Goal: Check status: Check status

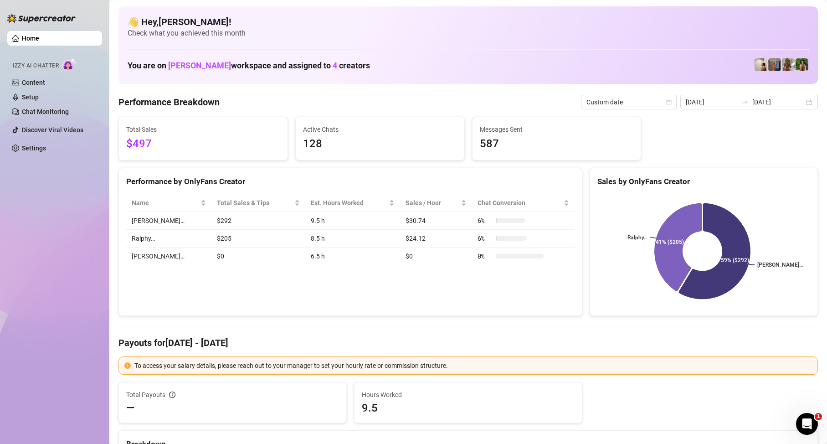
scroll to position [46, 0]
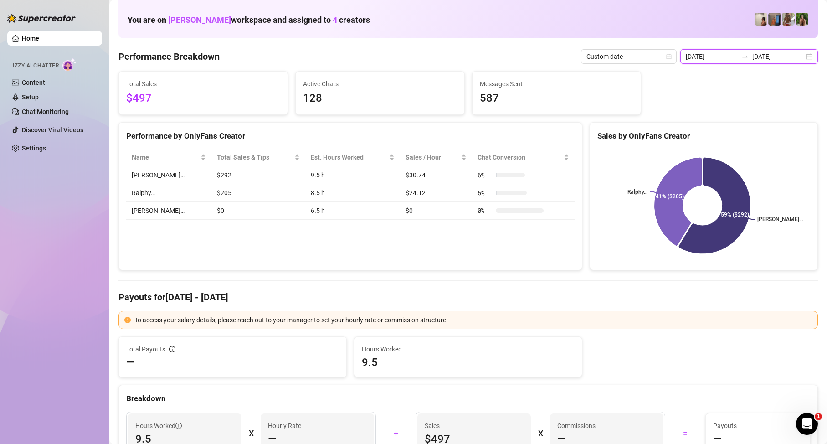
click at [753, 59] on input "[DATE]" at bounding box center [778, 56] width 52 height 10
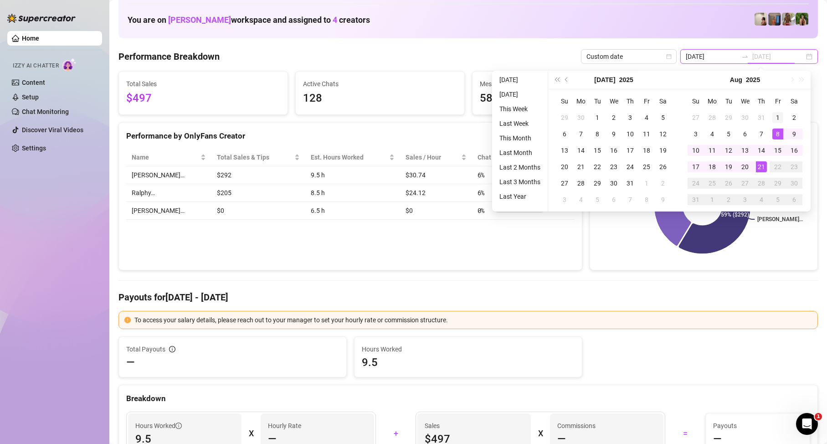
type input "[DATE]"
click at [776, 117] on div "1" at bounding box center [777, 117] width 11 height 11
type input "[DATE]"
click at [761, 168] on div "21" at bounding box center [761, 166] width 11 height 11
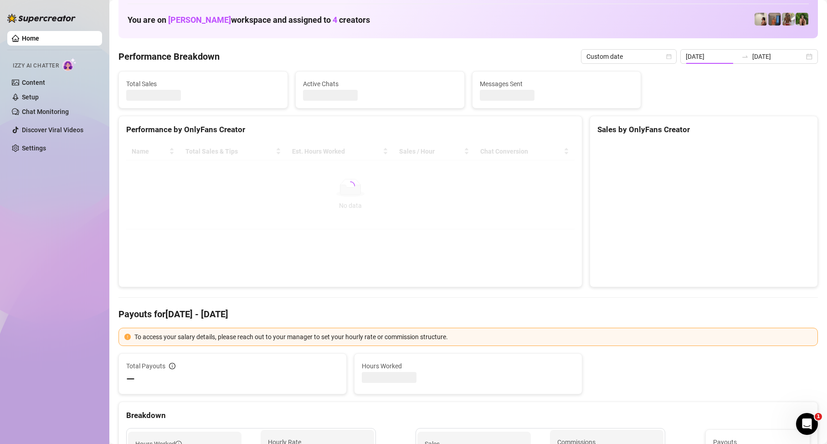
type input "[DATE]"
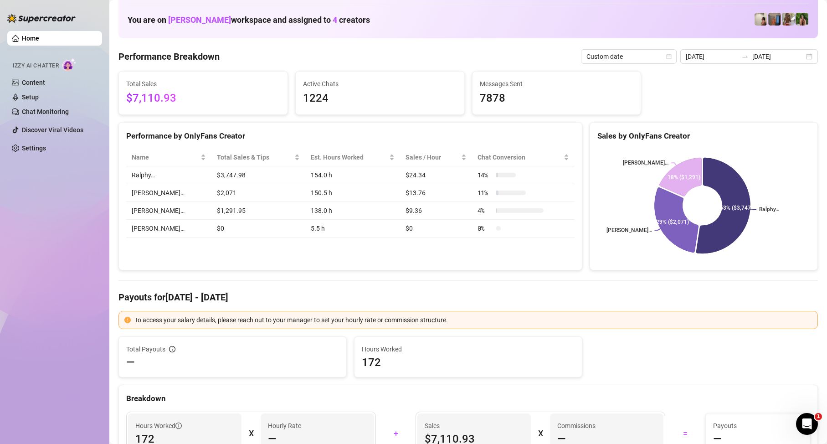
click at [596, 299] on h4 "Payouts for [DATE] - [DATE]" at bounding box center [468, 297] width 700 height 13
click at [497, 293] on h4 "Payouts for [DATE] - [DATE]" at bounding box center [468, 297] width 700 height 13
drag, startPoint x: 6, startPoint y: 234, endPoint x: 14, endPoint y: 226, distance: 11.0
click at [6, 234] on aside "Home Izzy AI Chatter Content Setup Chat Monitoring Discover Viral Videos Settin…" at bounding box center [54, 222] width 109 height 444
